Goal: Information Seeking & Learning: Learn about a topic

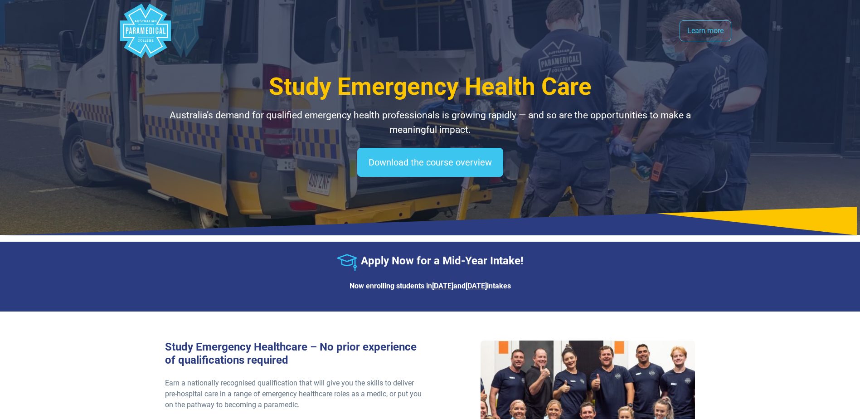
select select "**********"
click at [714, 37] on link "Learn more" at bounding box center [706, 30] width 52 height 21
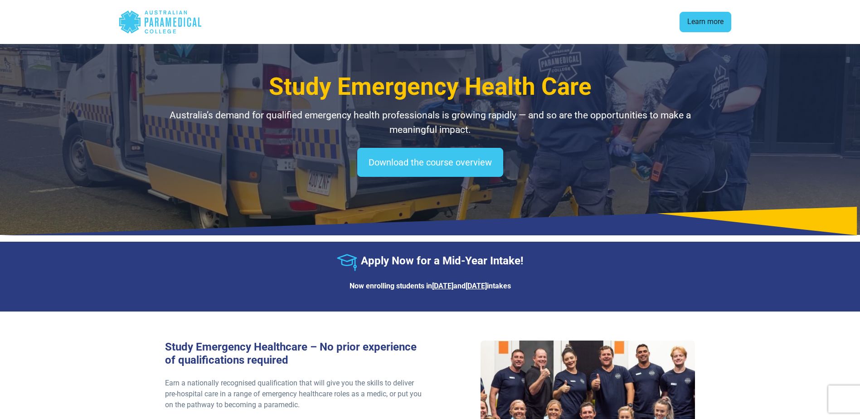
scroll to position [792, 0]
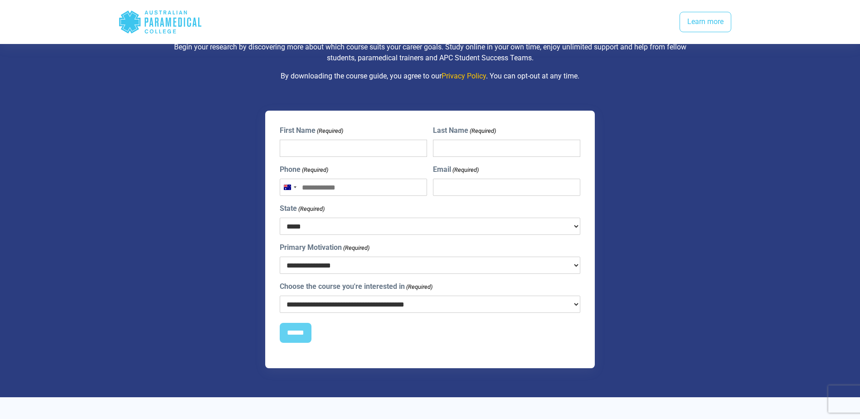
drag, startPoint x: 583, startPoint y: 286, endPoint x: 579, endPoint y: 287, distance: 4.7
click at [579, 287] on div "**********" at bounding box center [430, 239] width 308 height 228
drag, startPoint x: 566, startPoint y: 292, endPoint x: 573, endPoint y: 291, distance: 6.4
click at [573, 296] on select "**********" at bounding box center [430, 304] width 301 height 17
click at [280, 296] on select "**********" at bounding box center [430, 304] width 301 height 17
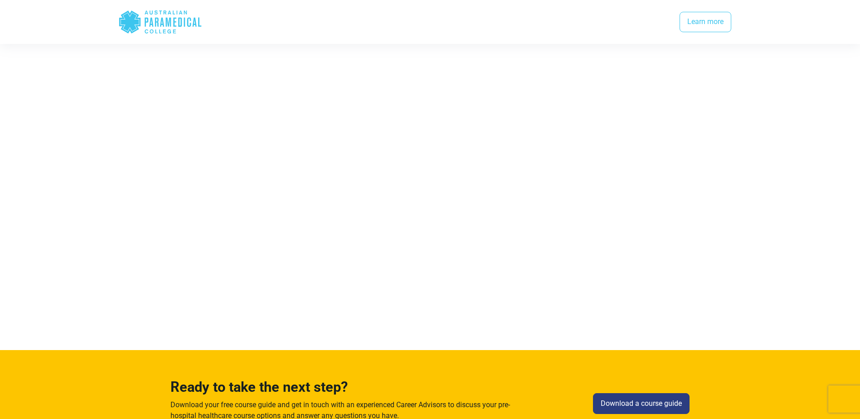
scroll to position [1891, 0]
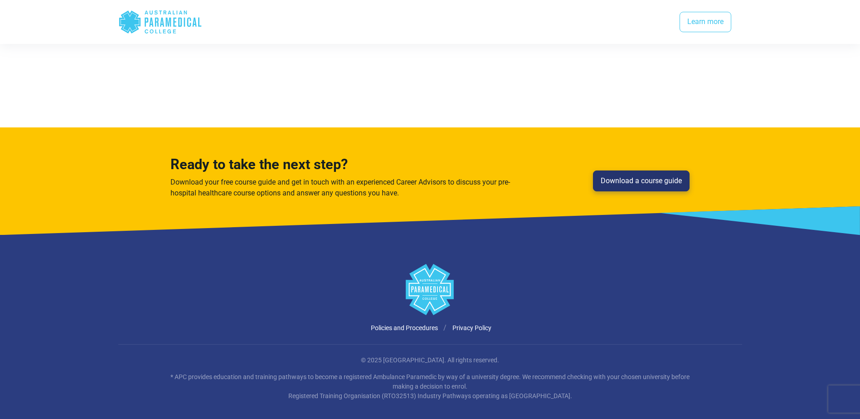
click at [633, 170] on link "Download a course guide" at bounding box center [641, 180] width 97 height 21
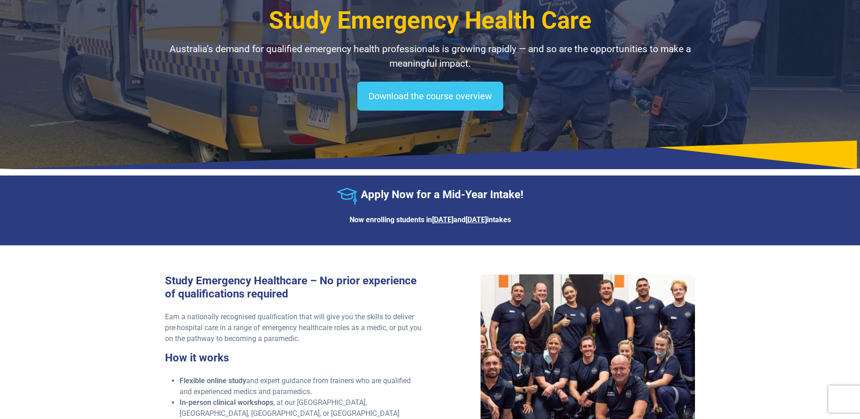
scroll to position [0, 0]
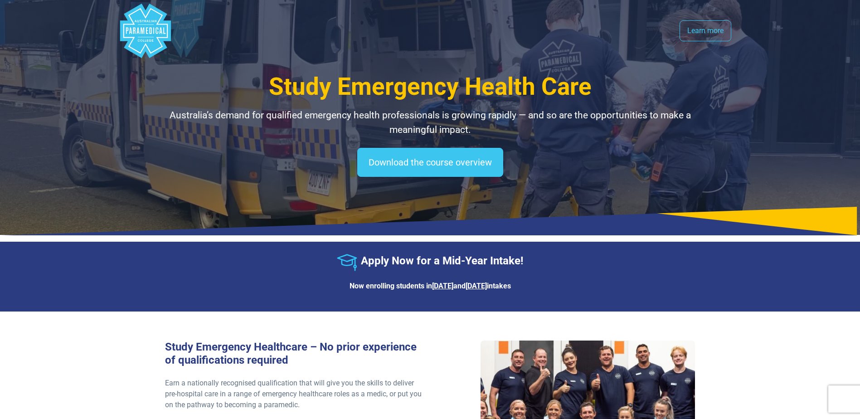
click at [436, 288] on u "16th June" at bounding box center [442, 286] width 21 height 9
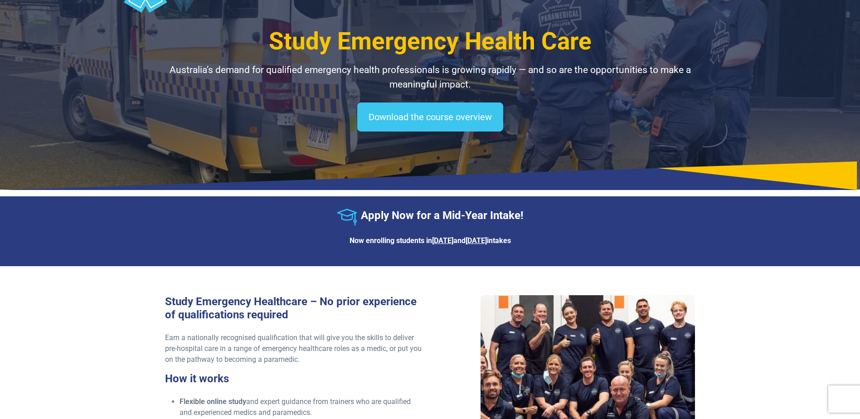
scroll to position [317, 0]
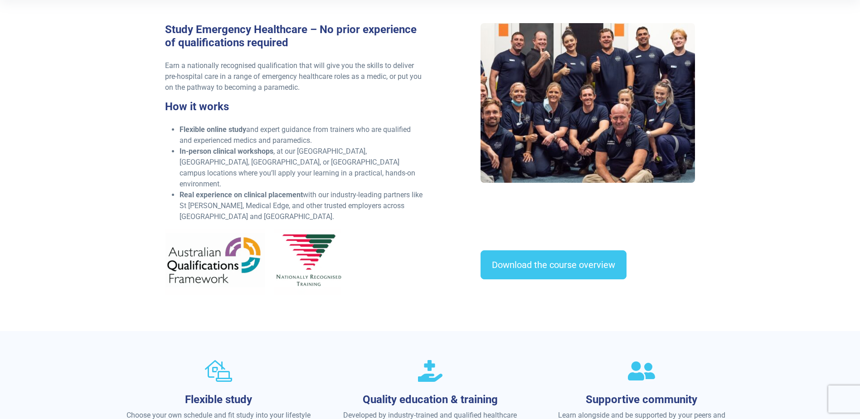
click at [206, 259] on img at bounding box center [253, 261] width 176 height 65
click at [311, 256] on img at bounding box center [253, 261] width 176 height 65
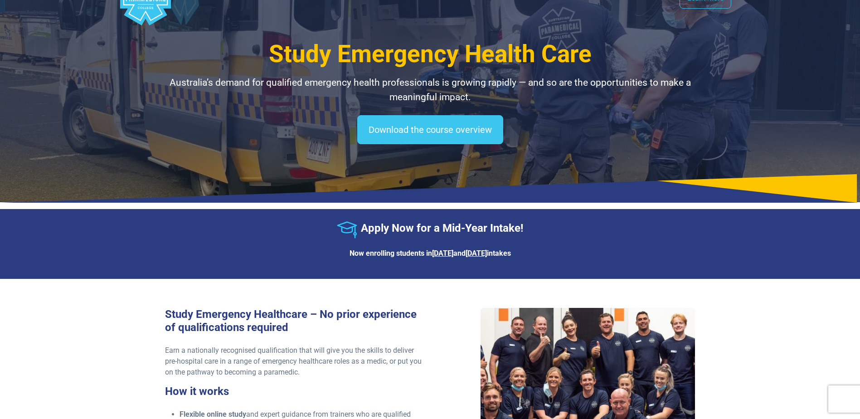
scroll to position [0, 0]
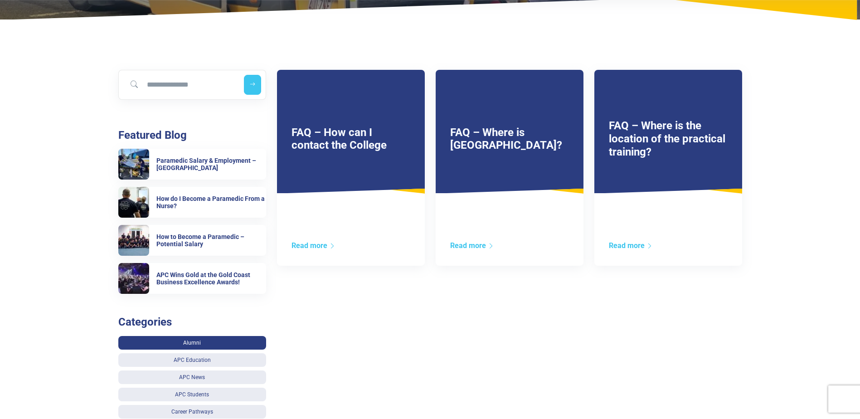
scroll to position [181, 0]
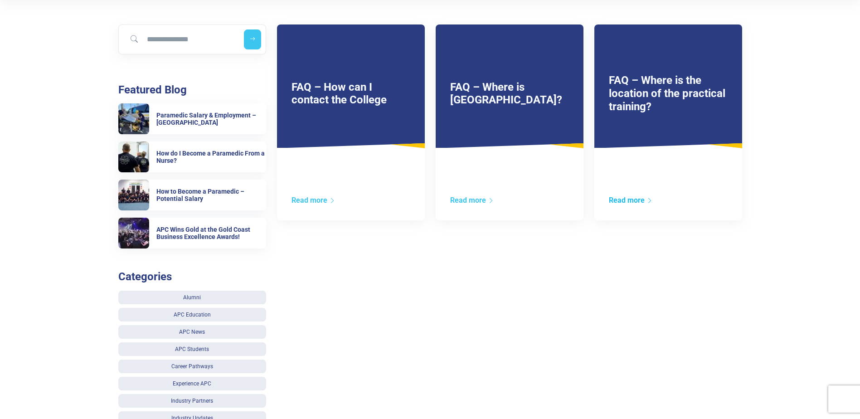
click at [631, 197] on div "Read more" at bounding box center [668, 207] width 148 height 25
click at [631, 197] on link "Read more" at bounding box center [631, 200] width 44 height 9
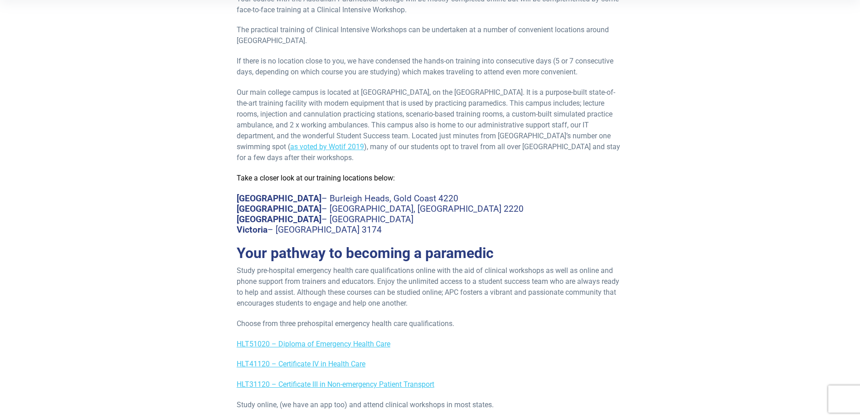
scroll to position [272, 0]
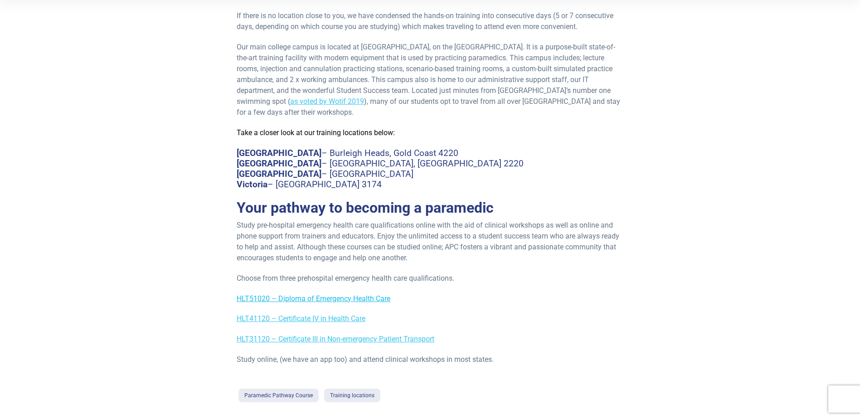
click at [346, 298] on link "HLT51020 – Diploma of Emergency Health Care" at bounding box center [314, 298] width 154 height 9
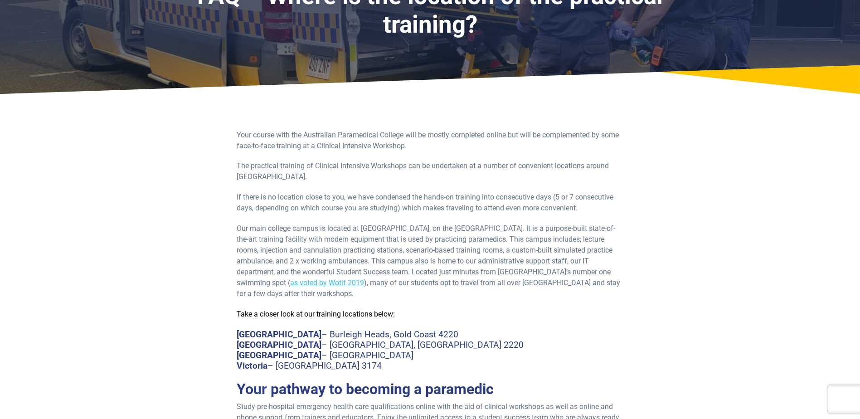
scroll to position [0, 0]
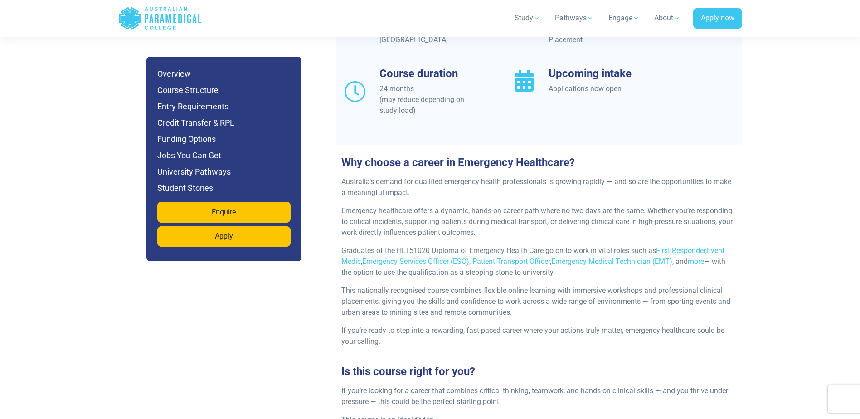
scroll to position [956, 0]
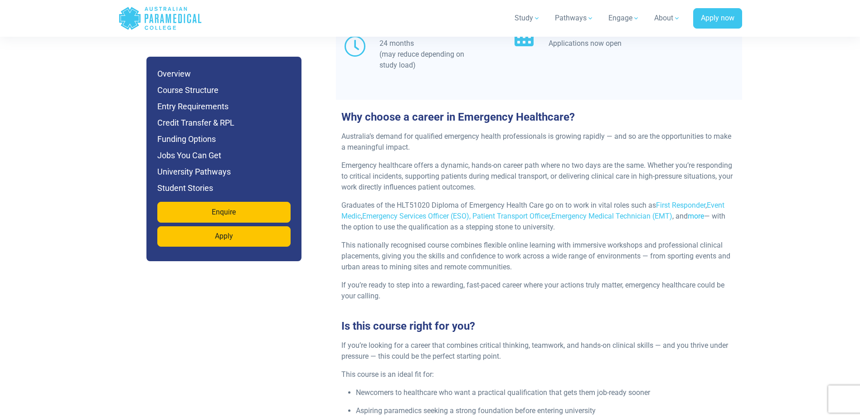
click at [701, 212] on link "more" at bounding box center [696, 216] width 16 height 9
